Goal: Browse casually

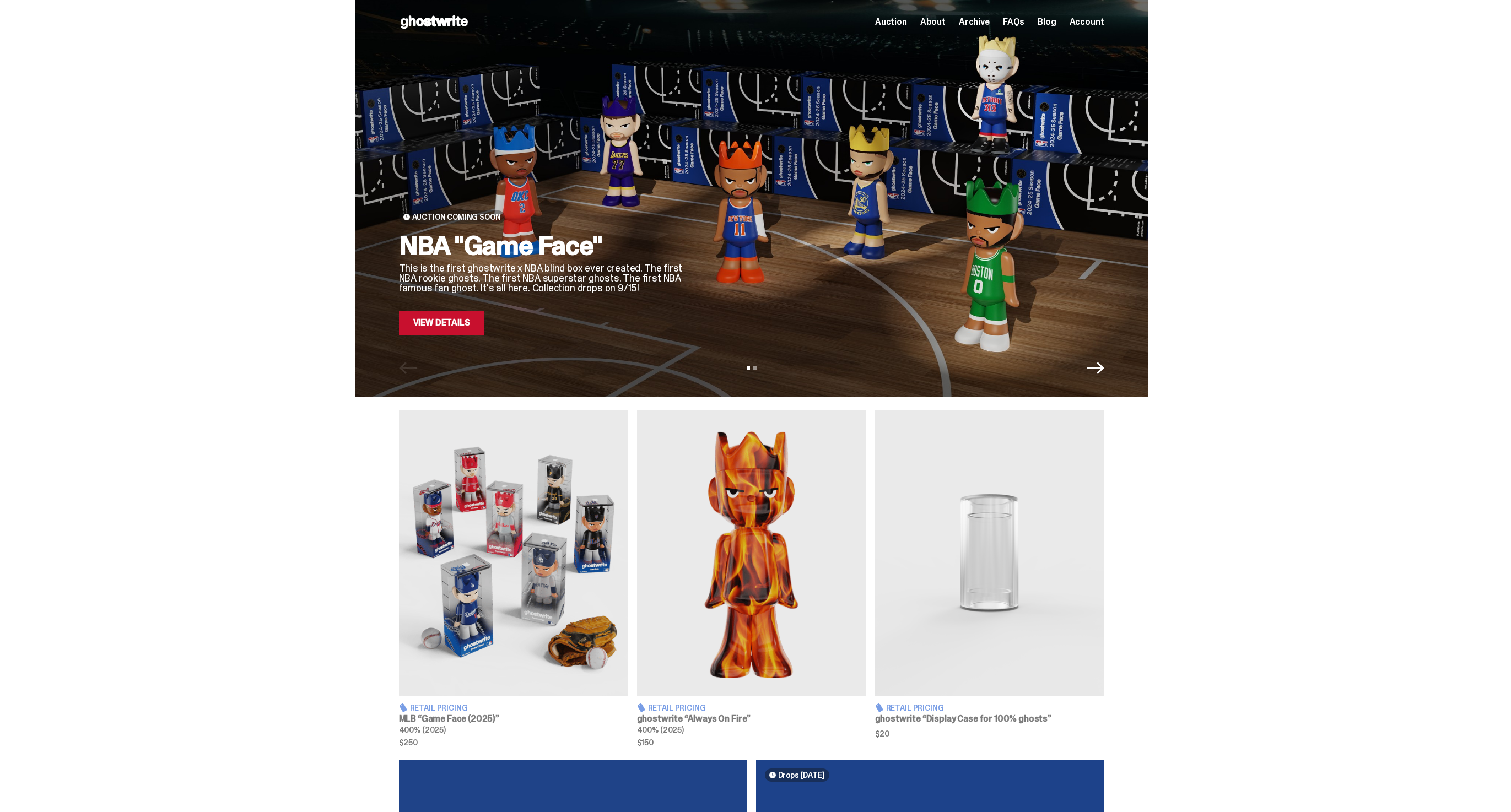
click at [978, 23] on span "Archive" at bounding box center [974, 21] width 31 height 9
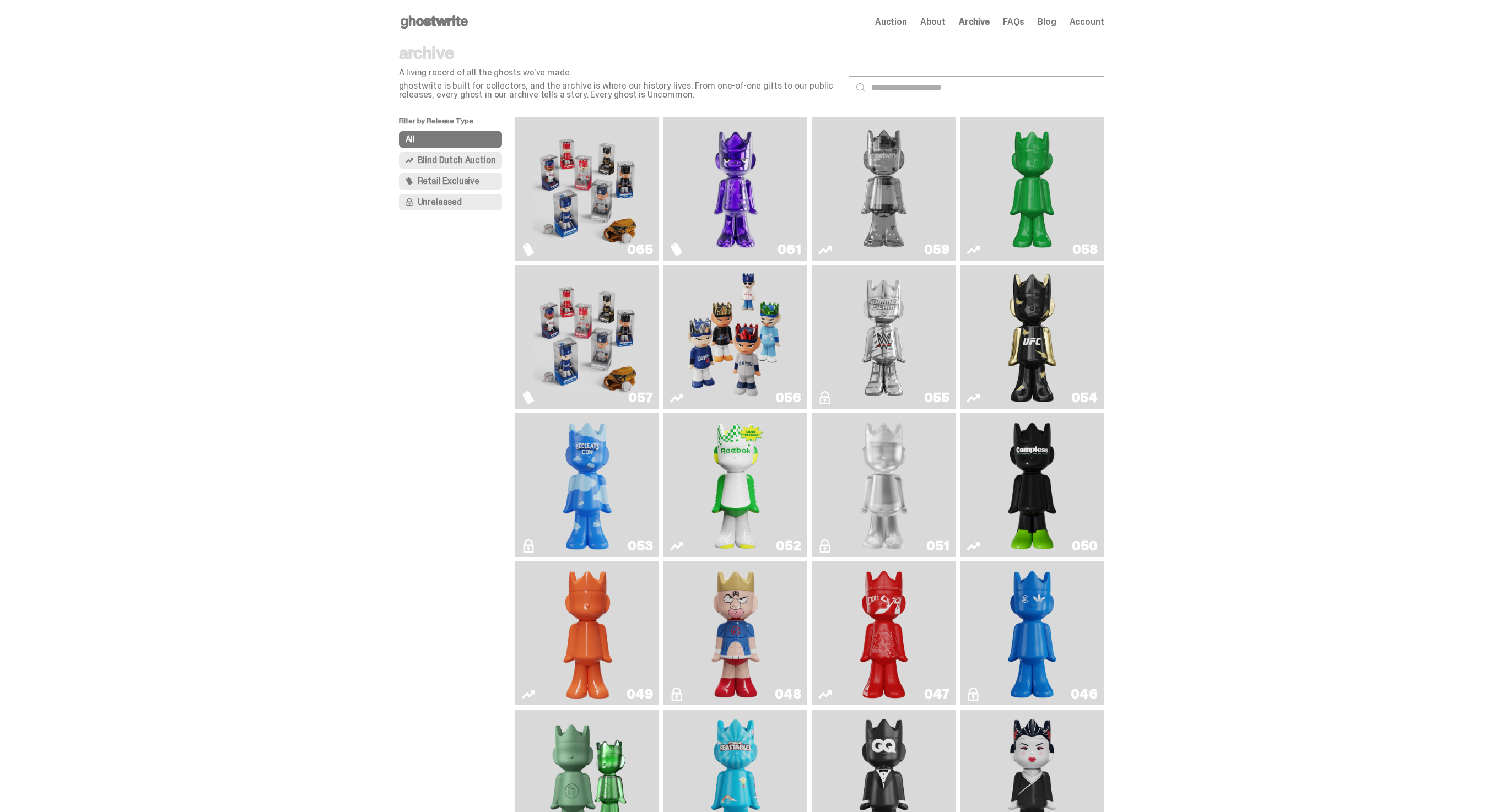
scroll to position [75, 0]
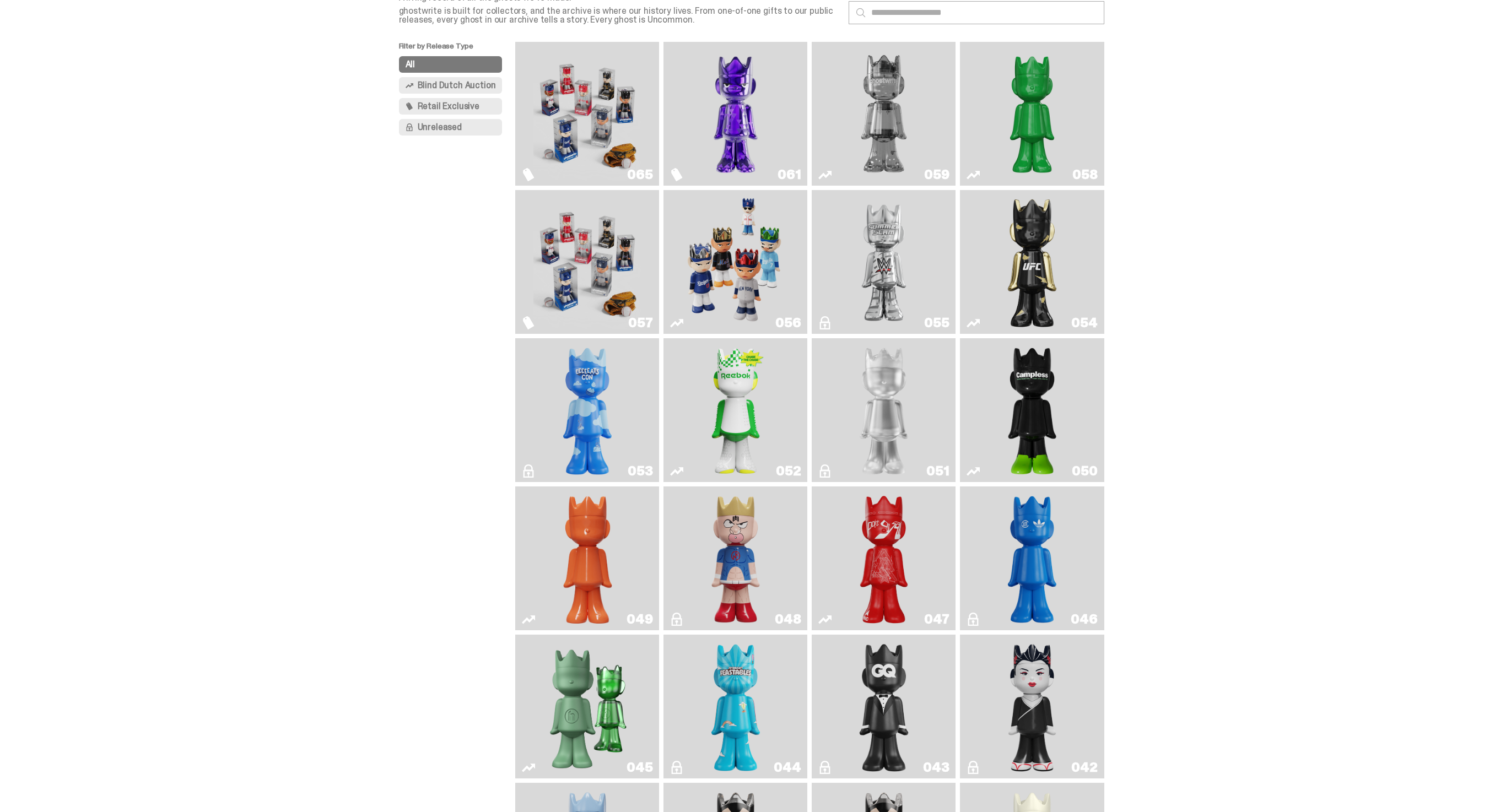
click at [1000, 288] on link "054" at bounding box center [1032, 262] width 130 height 135
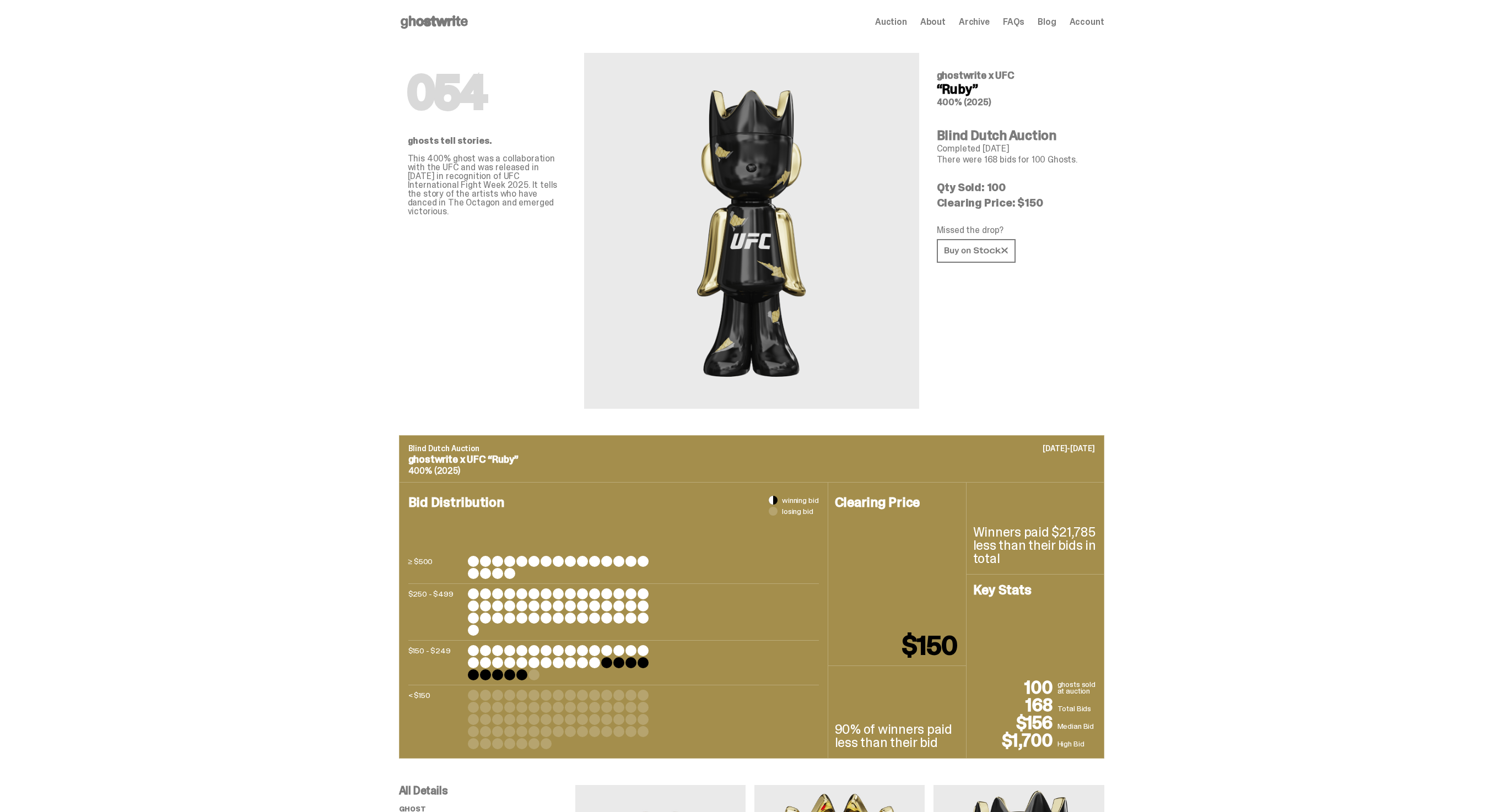
click at [433, 31] on div "Open main menu Home Auction About Archive FAQs Blog Account Auction" at bounding box center [752, 22] width 706 height 44
click at [434, 21] on use at bounding box center [434, 22] width 67 height 13
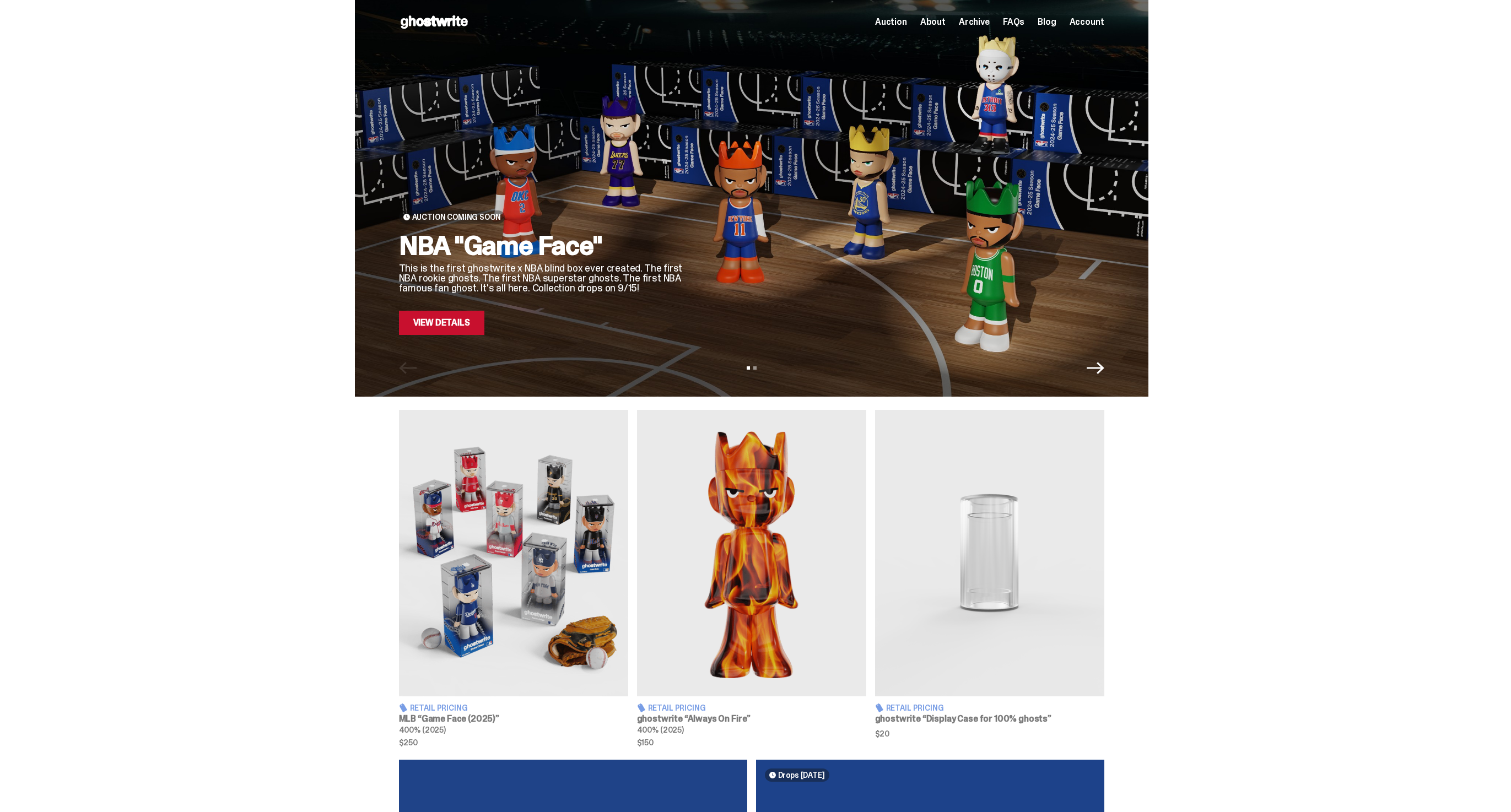
click at [976, 24] on span "Archive" at bounding box center [974, 21] width 31 height 9
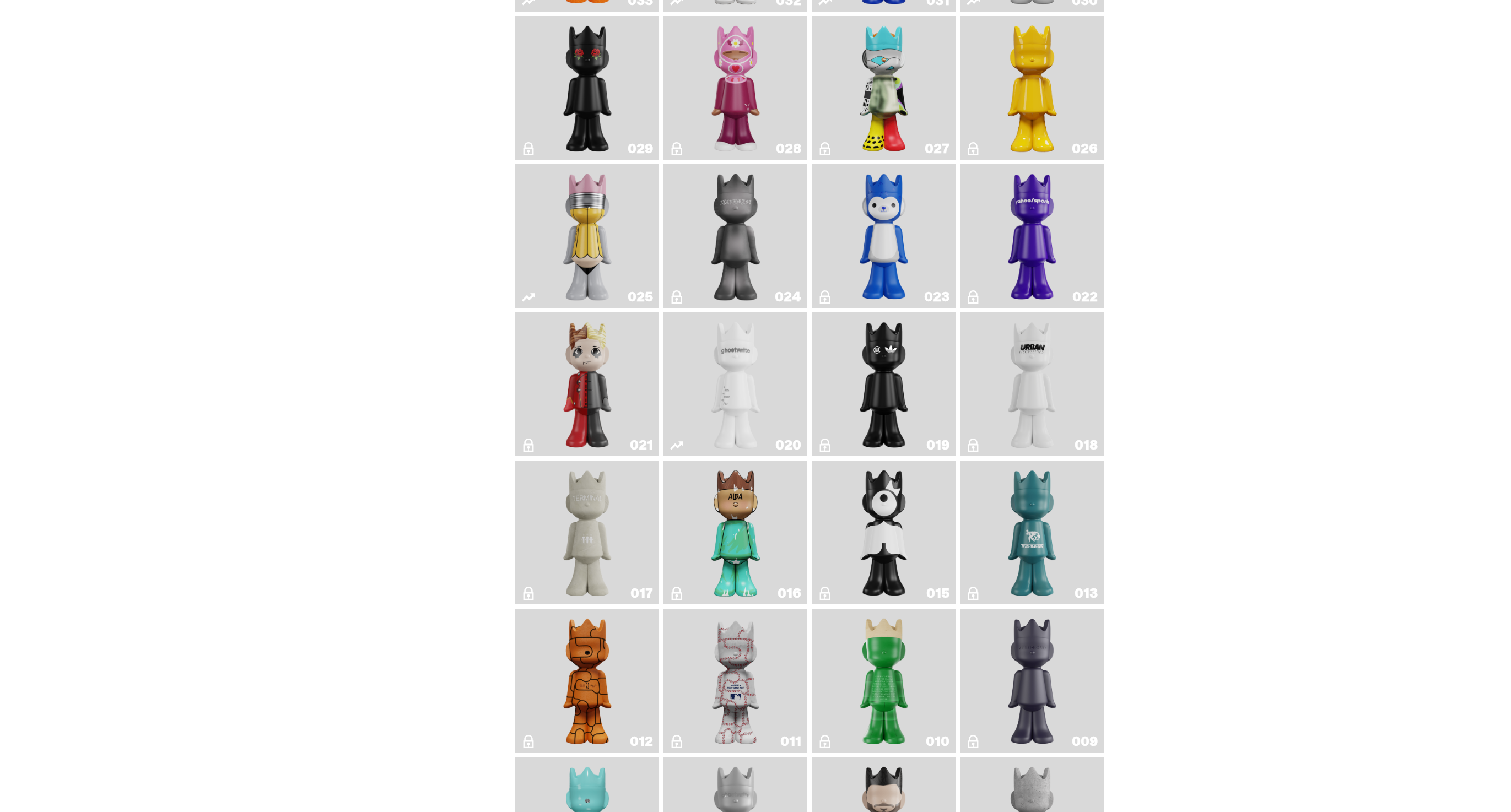
scroll to position [905, 0]
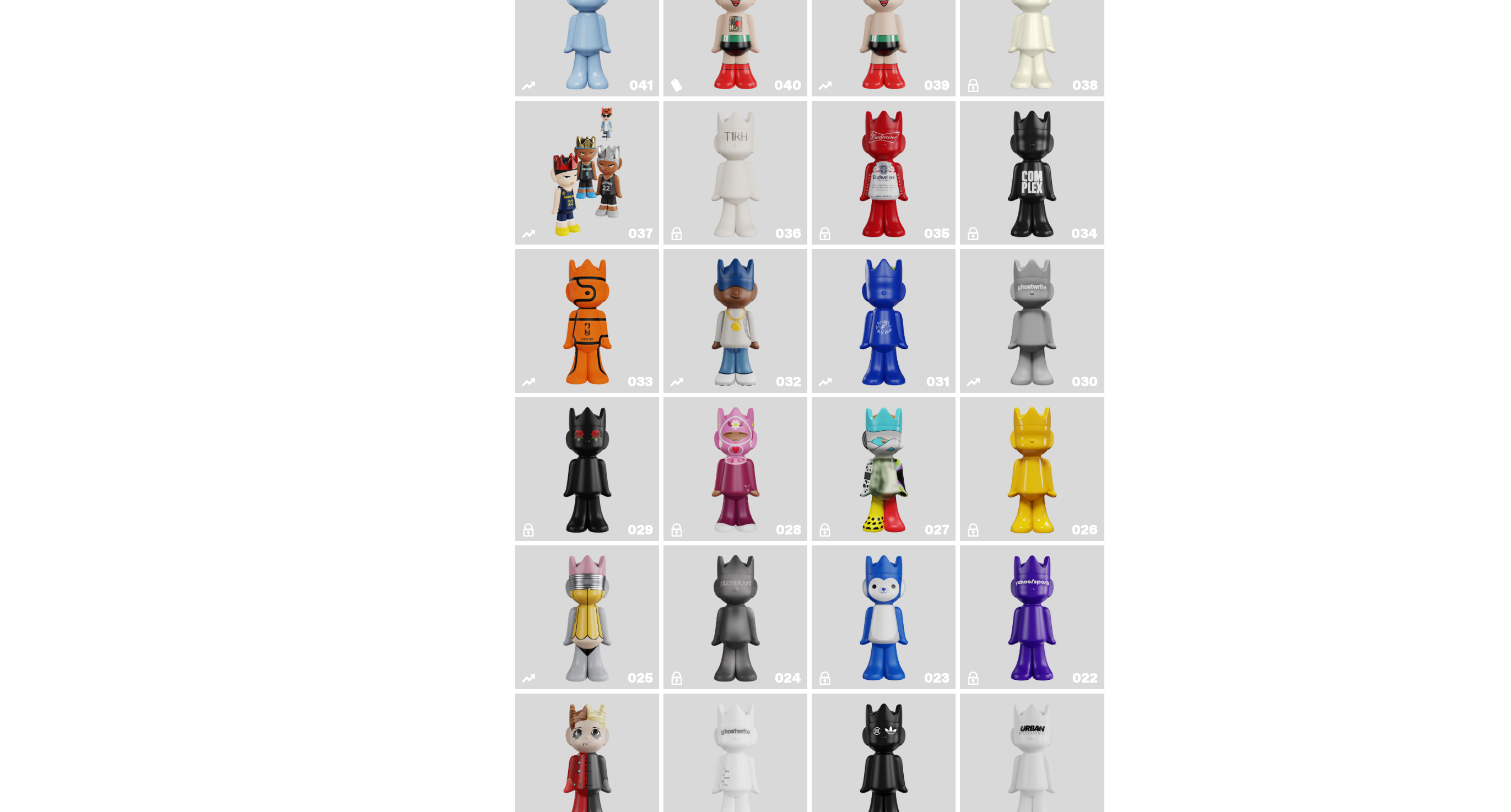
click at [1036, 323] on img "One" at bounding box center [1032, 321] width 76 height 135
